Goal: Information Seeking & Learning: Learn about a topic

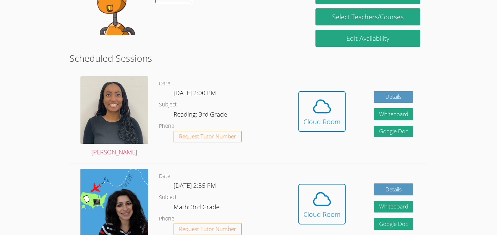
scroll to position [105, 0]
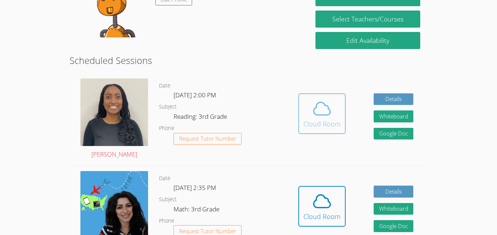
click at [330, 113] on icon at bounding box center [322, 109] width 20 height 20
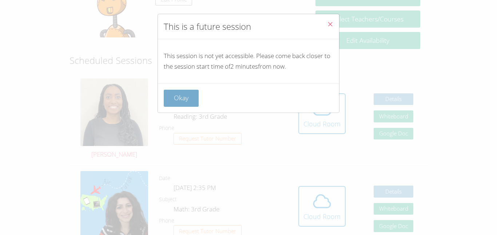
click at [179, 104] on button "Okay" at bounding box center [181, 98] width 35 height 17
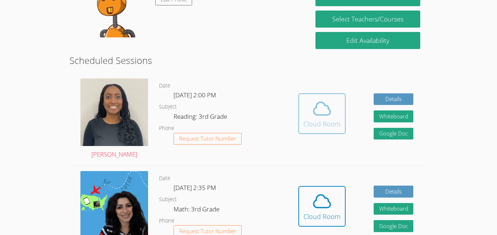
click at [323, 120] on div "Cloud Room" at bounding box center [321, 124] width 37 height 10
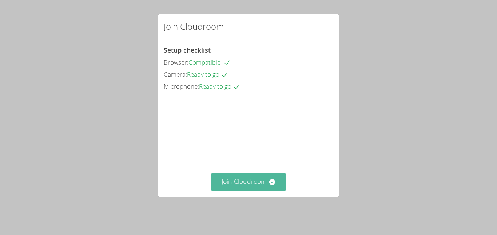
click at [263, 187] on button "Join Cloudroom" at bounding box center [248, 182] width 75 height 18
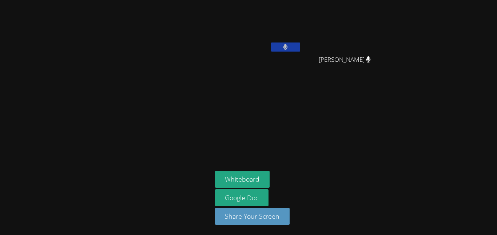
click at [287, 23] on video at bounding box center [258, 27] width 87 height 49
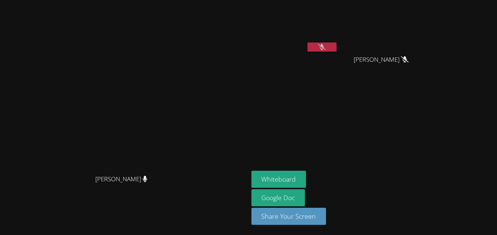
click at [325, 49] on icon at bounding box center [322, 47] width 8 height 6
click at [324, 47] on icon at bounding box center [322, 47] width 4 height 6
click at [336, 45] on button at bounding box center [321, 47] width 29 height 9
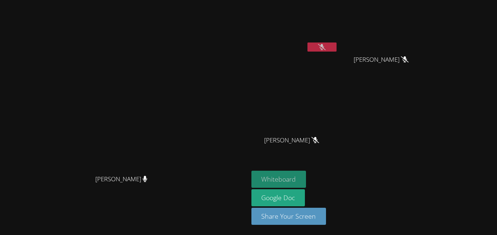
click at [306, 179] on button "Whiteboard" at bounding box center [278, 179] width 55 height 17
click at [336, 51] on button at bounding box center [321, 47] width 29 height 9
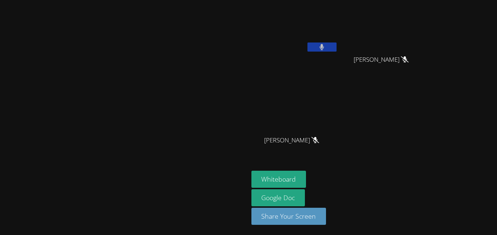
click at [336, 45] on button at bounding box center [321, 47] width 29 height 9
click at [325, 47] on icon at bounding box center [322, 47] width 8 height 6
click at [336, 46] on button at bounding box center [321, 47] width 29 height 9
click at [336, 49] on button at bounding box center [321, 47] width 29 height 9
click at [338, 36] on video at bounding box center [294, 27] width 87 height 49
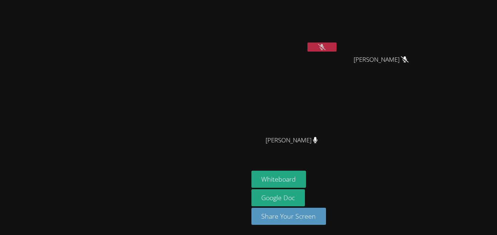
click at [336, 45] on button at bounding box center [321, 47] width 29 height 9
click at [336, 47] on button at bounding box center [321, 47] width 29 height 9
click at [325, 47] on icon at bounding box center [322, 47] width 8 height 6
click at [336, 45] on button at bounding box center [321, 47] width 29 height 9
click at [325, 48] on icon at bounding box center [322, 47] width 8 height 6
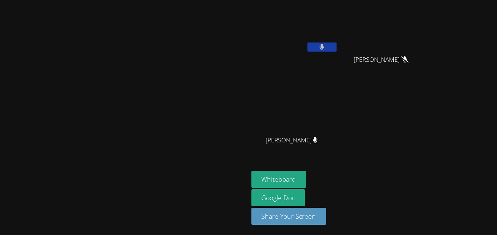
click at [336, 47] on button at bounding box center [321, 47] width 29 height 9
click at [336, 50] on button at bounding box center [321, 47] width 29 height 9
click at [325, 46] on icon at bounding box center [322, 47] width 8 height 6
click at [336, 51] on button at bounding box center [321, 47] width 29 height 9
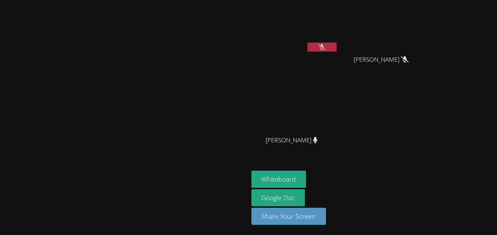
click at [325, 50] on icon at bounding box center [322, 47] width 8 height 6
click at [336, 51] on button at bounding box center [321, 47] width 29 height 9
click at [324, 45] on icon at bounding box center [321, 47] width 5 height 6
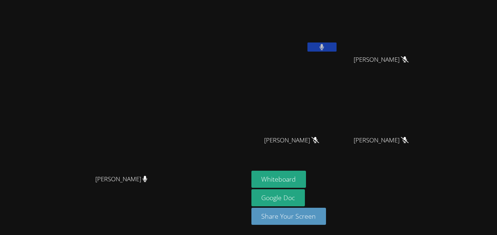
click at [336, 49] on button at bounding box center [321, 47] width 29 height 9
click at [394, 46] on video at bounding box center [384, 27] width 87 height 49
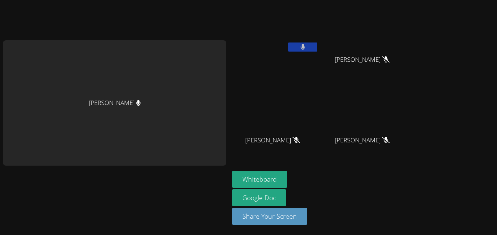
click at [305, 48] on icon at bounding box center [302, 47] width 5 height 6
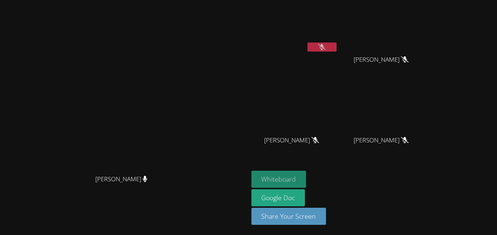
click at [306, 178] on button "Whiteboard" at bounding box center [278, 179] width 55 height 17
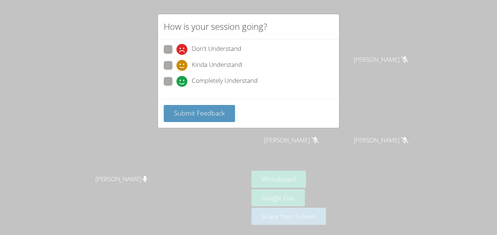
click at [210, 83] on span "Completely Understand" at bounding box center [225, 81] width 66 height 11
click at [183, 83] on input "Completely Understand" at bounding box center [179, 80] width 6 height 6
radio input "true"
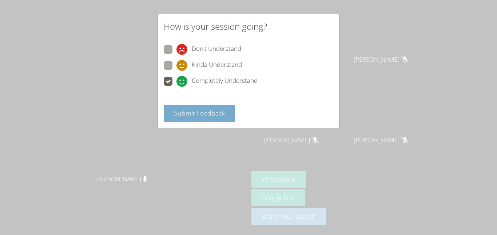
click at [212, 116] on span "Submit Feedback" at bounding box center [199, 113] width 51 height 9
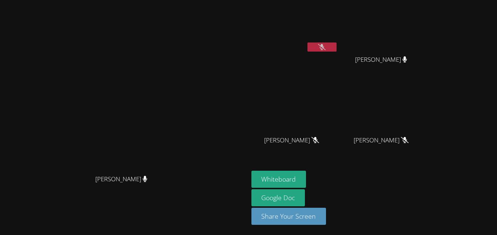
click at [336, 48] on button at bounding box center [321, 47] width 29 height 9
click at [336, 51] on button at bounding box center [321, 47] width 29 height 9
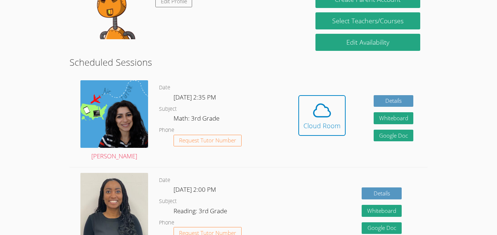
scroll to position [76, 0]
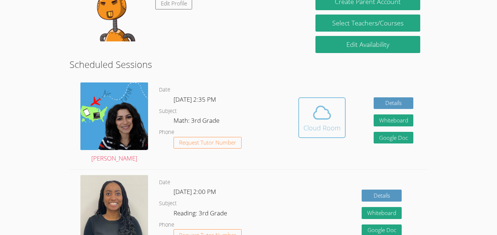
click at [325, 126] on div "Cloud Room" at bounding box center [321, 128] width 37 height 10
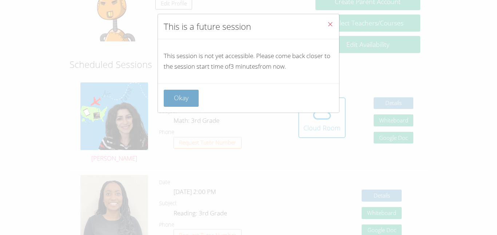
click at [181, 95] on button "Okay" at bounding box center [181, 98] width 35 height 17
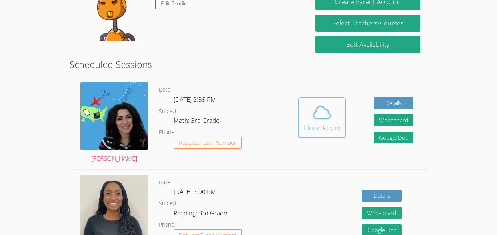
click at [329, 127] on div "Cloud Room" at bounding box center [321, 128] width 37 height 10
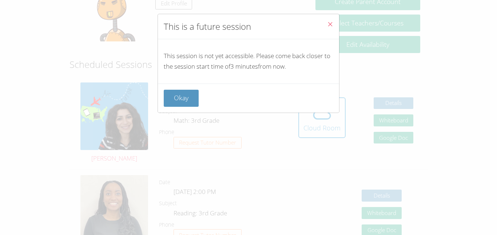
click at [204, 108] on div "Okay" at bounding box center [248, 98] width 181 height 29
click at [176, 97] on button "Okay" at bounding box center [181, 98] width 35 height 17
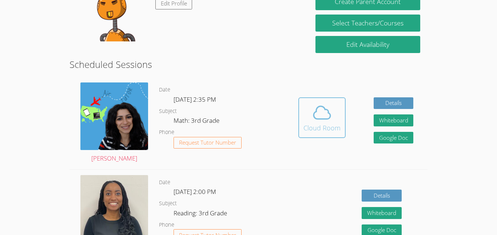
click at [328, 109] on icon at bounding box center [322, 113] width 20 height 20
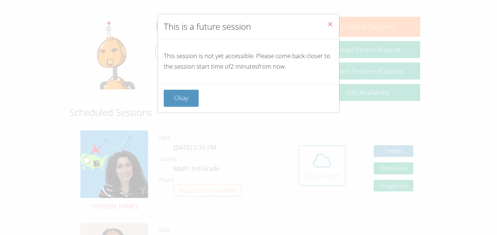
scroll to position [28, 0]
click at [189, 106] on button "Okay" at bounding box center [181, 98] width 35 height 17
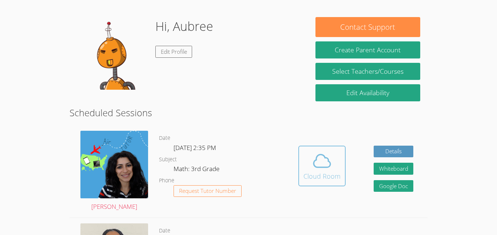
click at [325, 160] on icon at bounding box center [322, 161] width 20 height 20
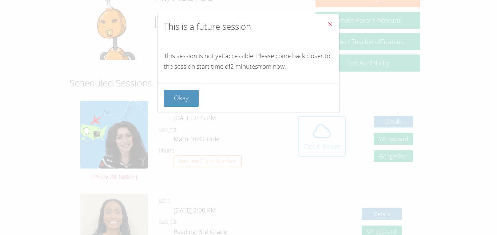
scroll to position [61, 0]
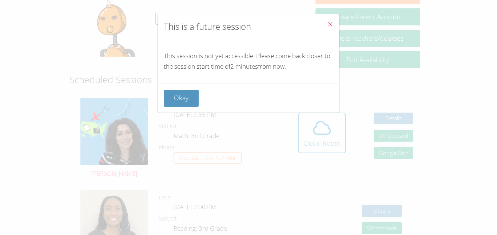
click at [161, 92] on div "Okay" at bounding box center [248, 98] width 181 height 29
click at [188, 111] on div "Okay" at bounding box center [248, 98] width 181 height 29
click at [181, 96] on button "Okay" at bounding box center [181, 98] width 35 height 17
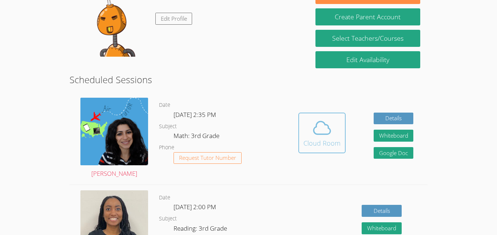
click at [320, 142] on div "Cloud Room" at bounding box center [321, 143] width 37 height 10
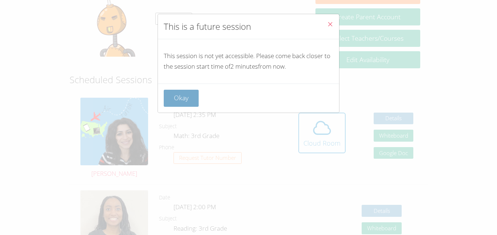
click at [193, 105] on button "Okay" at bounding box center [181, 98] width 35 height 17
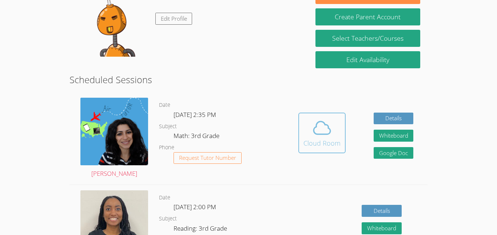
click at [342, 135] on button "Cloud Room" at bounding box center [321, 133] width 47 height 41
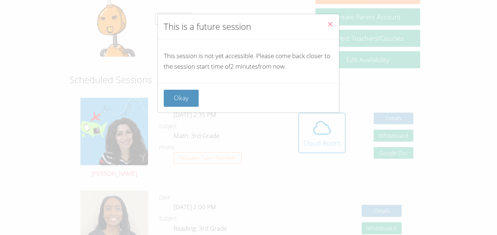
click at [329, 137] on div "This is a future session This session is not yet accessible. Please come back c…" at bounding box center [248, 117] width 497 height 235
click at [315, 132] on div "This is a future session This session is not yet accessible. Please come back c…" at bounding box center [248, 117] width 497 height 235
click at [164, 103] on button "Okay" at bounding box center [181, 98] width 35 height 17
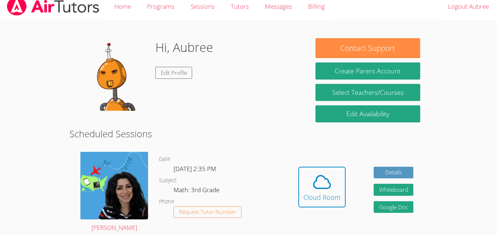
click at [298, 167] on button "Cloud Room" at bounding box center [321, 187] width 47 height 41
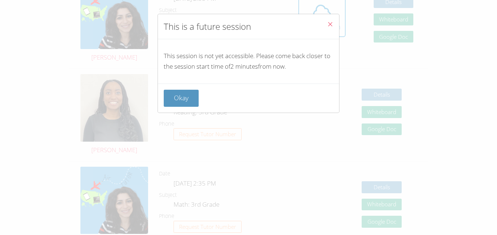
scroll to position [212, 0]
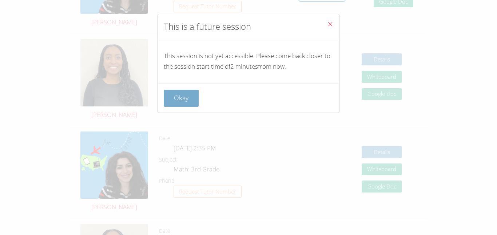
click at [194, 104] on button "Okay" at bounding box center [181, 98] width 35 height 17
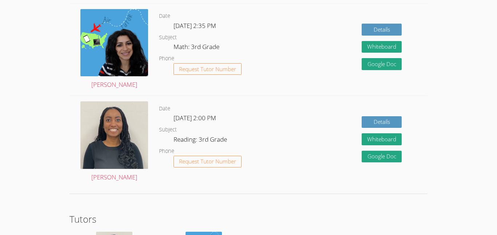
scroll to position [891, 0]
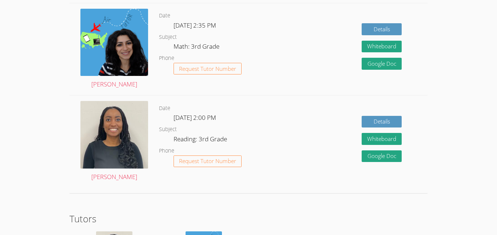
click at [291, 120] on div "Details Whiteboard Hidden Google Doc" at bounding box center [355, 142] width 143 height 92
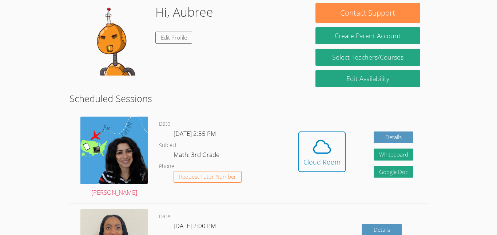
scroll to position [0, 0]
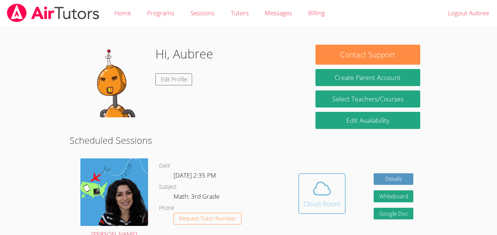
click at [312, 192] on icon at bounding box center [322, 189] width 20 height 20
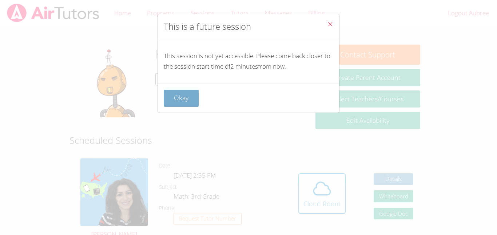
click at [196, 99] on button "Okay" at bounding box center [181, 98] width 35 height 17
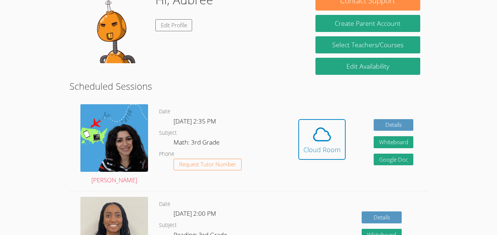
scroll to position [61, 0]
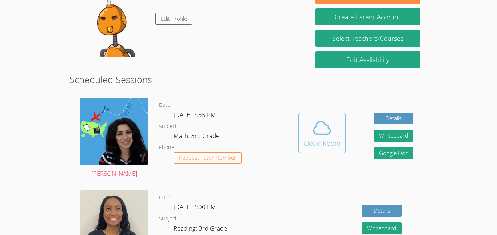
click at [334, 141] on div "Cloud Room" at bounding box center [321, 143] width 37 height 10
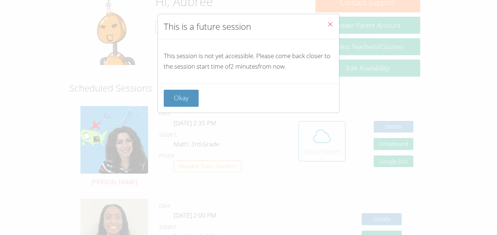
scroll to position [52, 0]
click at [183, 100] on button "Okay" at bounding box center [181, 98] width 35 height 17
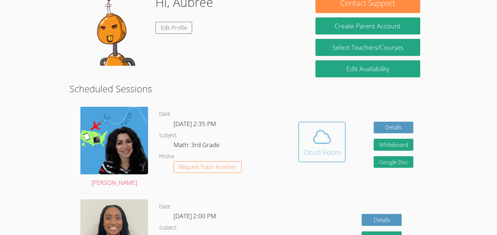
click at [312, 141] on icon at bounding box center [322, 137] width 20 height 20
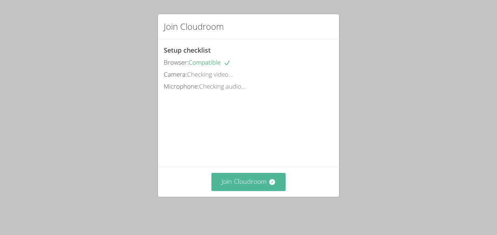
click at [265, 191] on button "Join Cloudroom" at bounding box center [248, 182] width 75 height 18
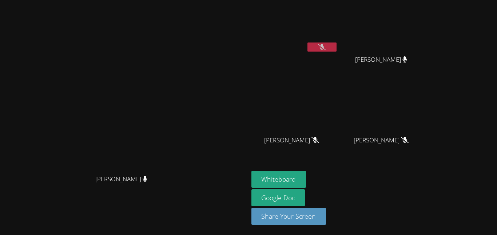
click at [338, 44] on video at bounding box center [294, 27] width 87 height 49
click at [336, 50] on button at bounding box center [321, 47] width 29 height 9
click at [306, 179] on button "Whiteboard" at bounding box center [278, 179] width 55 height 17
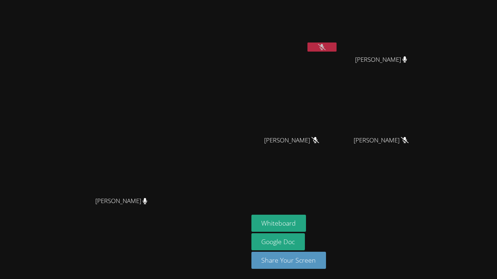
click at [325, 46] on icon at bounding box center [322, 47] width 8 height 6
click at [429, 163] on aside "Aubree Sharp JAMES PENNINGTON JAMES PENNINGTON Eugene Bell Eugene Bell WYNTER W…" at bounding box center [339, 139] width 182 height 279
click at [306, 221] on button "Whiteboard" at bounding box center [278, 223] width 55 height 17
click at [325, 48] on icon at bounding box center [322, 47] width 8 height 6
click at [324, 45] on icon at bounding box center [322, 47] width 4 height 6
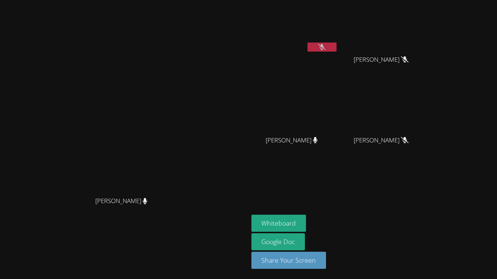
click at [325, 46] on icon at bounding box center [322, 47] width 8 height 6
click at [336, 50] on button at bounding box center [321, 47] width 29 height 9
click at [336, 48] on button at bounding box center [321, 47] width 29 height 9
click at [336, 45] on button at bounding box center [321, 47] width 29 height 9
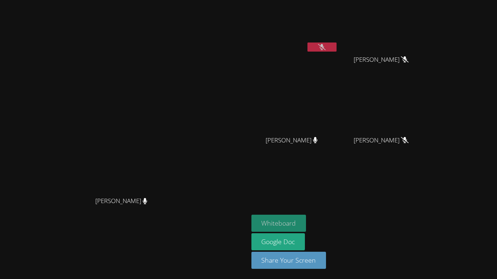
click at [306, 225] on button "Whiteboard" at bounding box center [278, 223] width 55 height 17
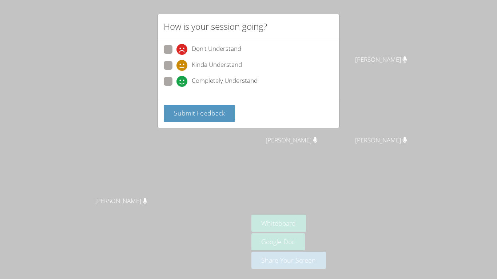
click at [190, 81] on div "Completely Understand" at bounding box center [216, 81] width 81 height 11
click at [183, 81] on input "Completely Understand" at bounding box center [179, 80] width 6 height 6
radio input "true"
click at [198, 113] on span "Submit Feedback" at bounding box center [199, 113] width 51 height 9
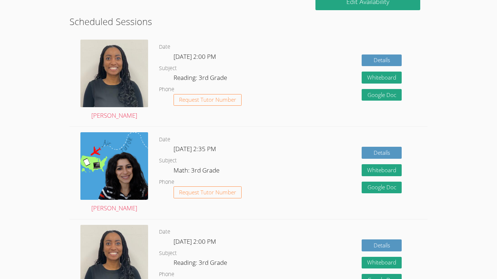
scroll to position [118, 0]
